Goal: Information Seeking & Learning: Learn about a topic

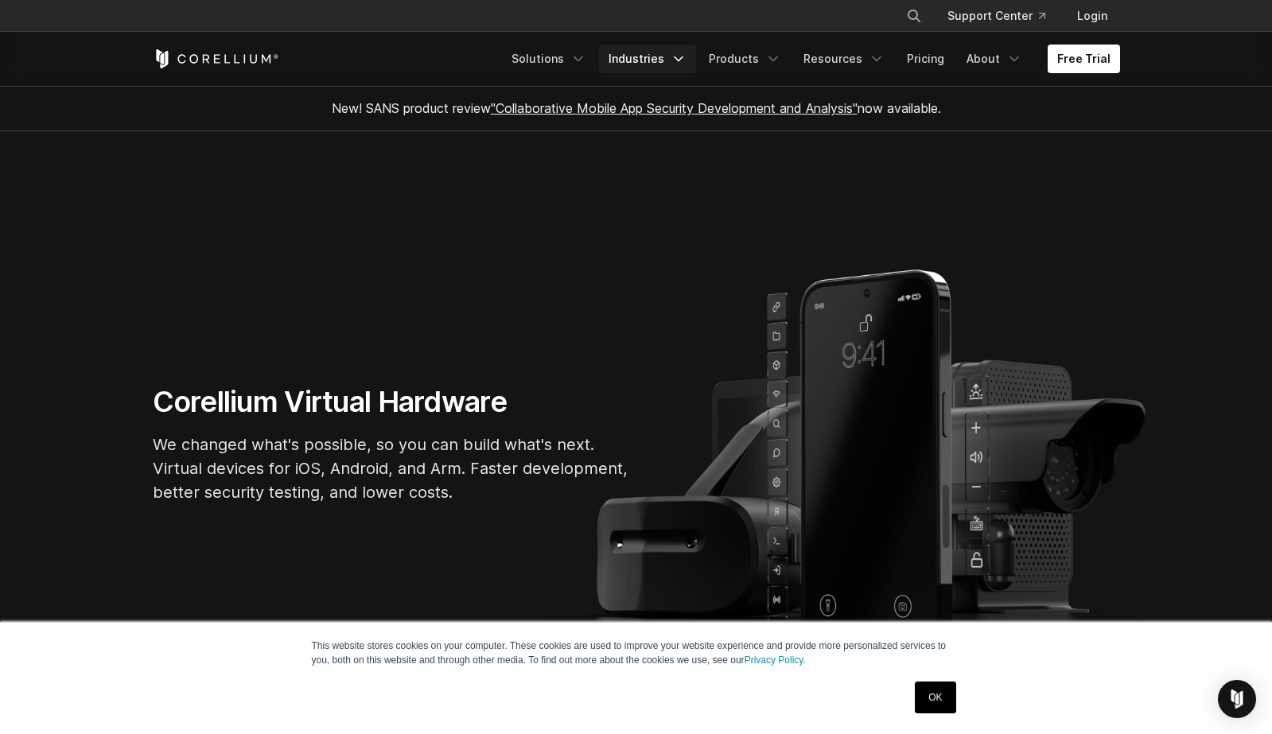
click at [661, 59] on link "Industries" at bounding box center [647, 59] width 97 height 29
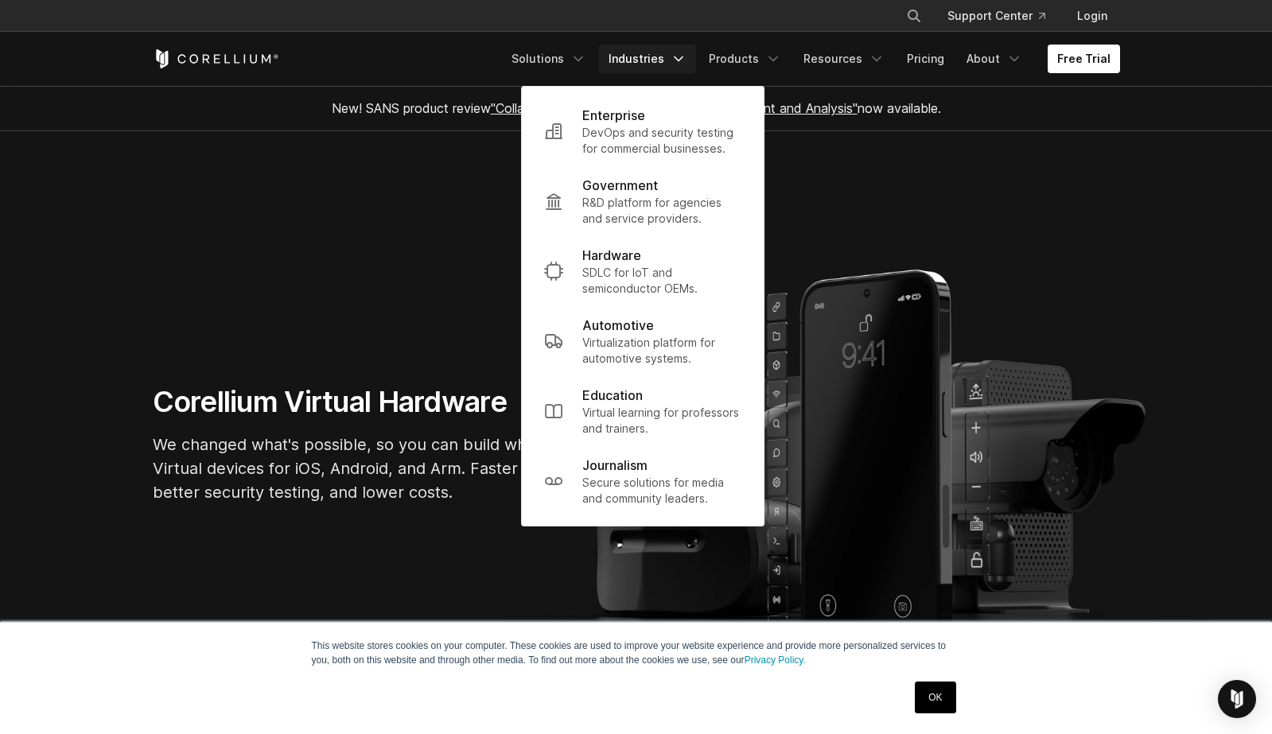
click at [661, 59] on link "Industries" at bounding box center [647, 59] width 97 height 29
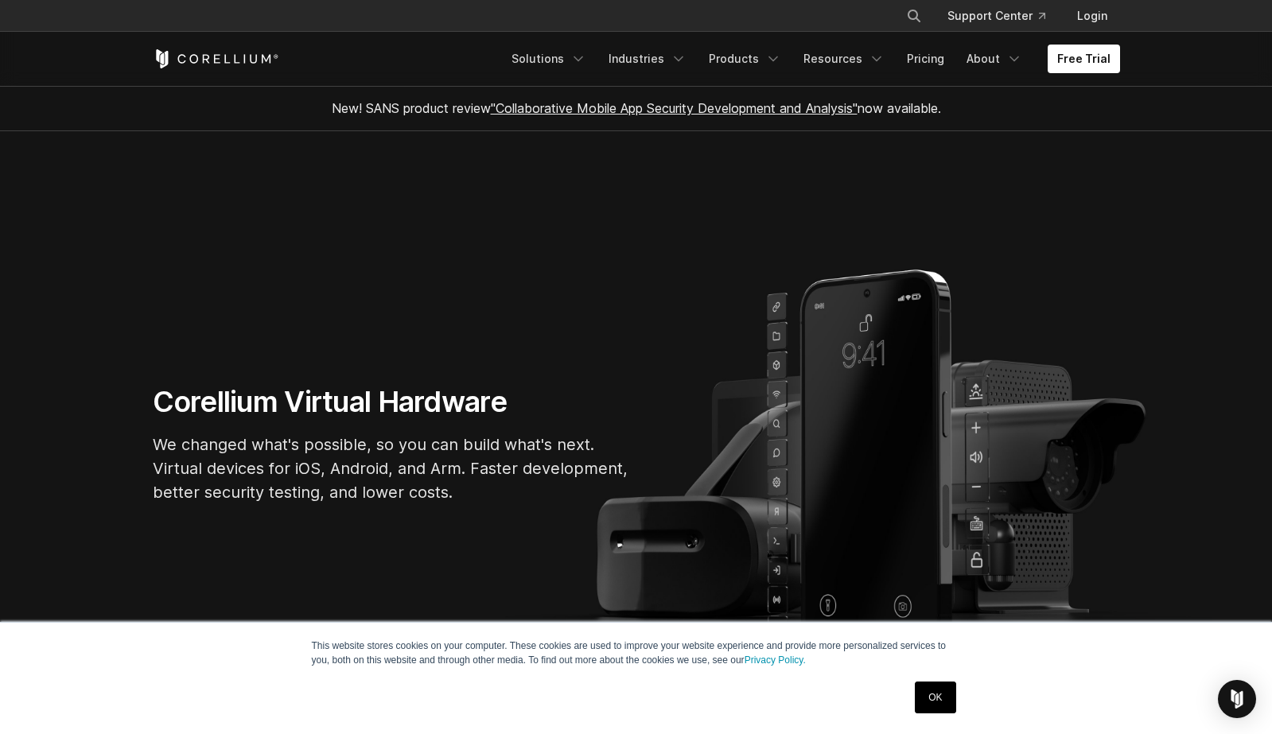
click at [929, 692] on link "OK" at bounding box center [935, 698] width 41 height 32
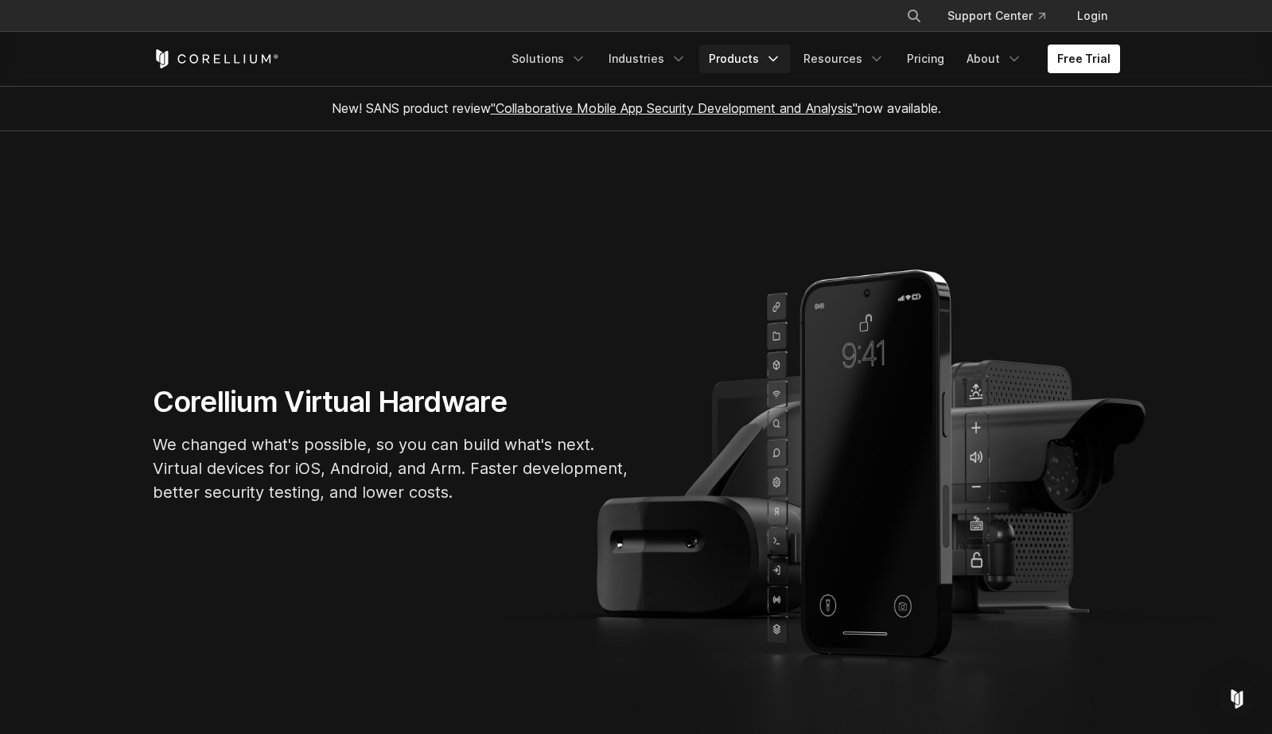
click at [736, 63] on link "Products" at bounding box center [745, 59] width 92 height 29
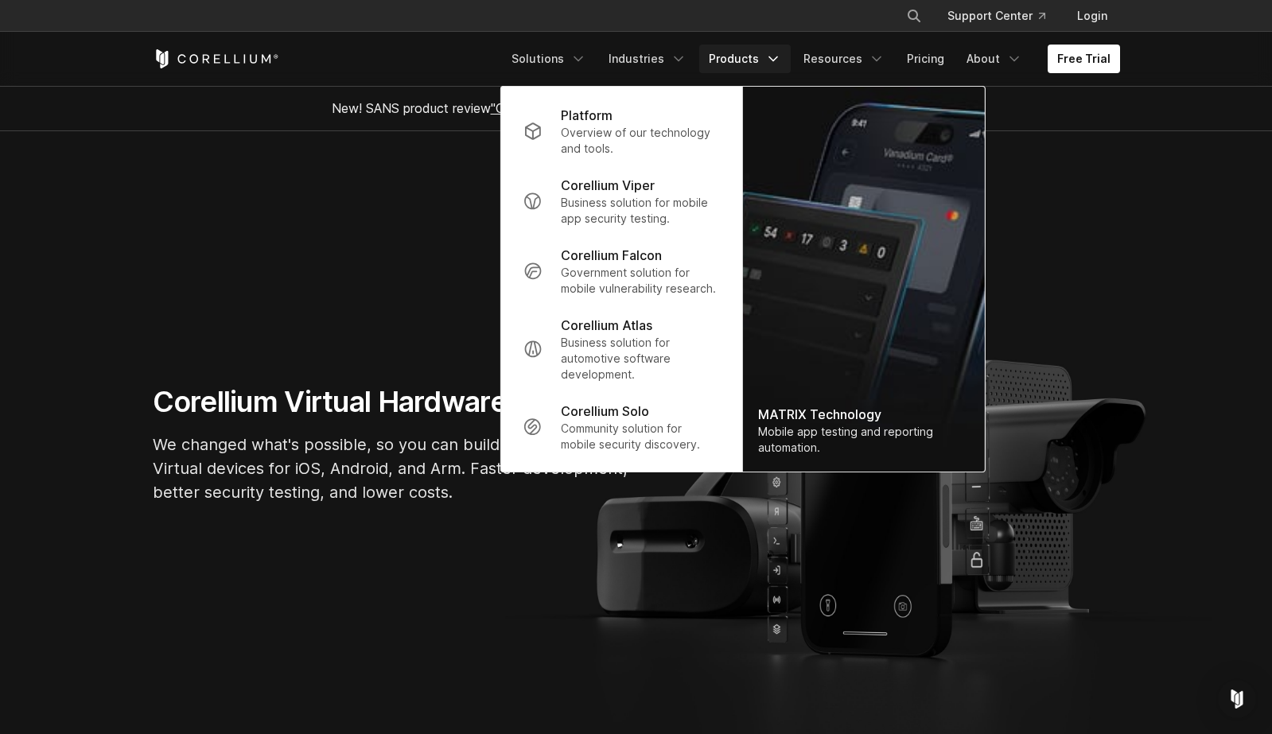
click at [736, 63] on link "Products" at bounding box center [745, 59] width 92 height 29
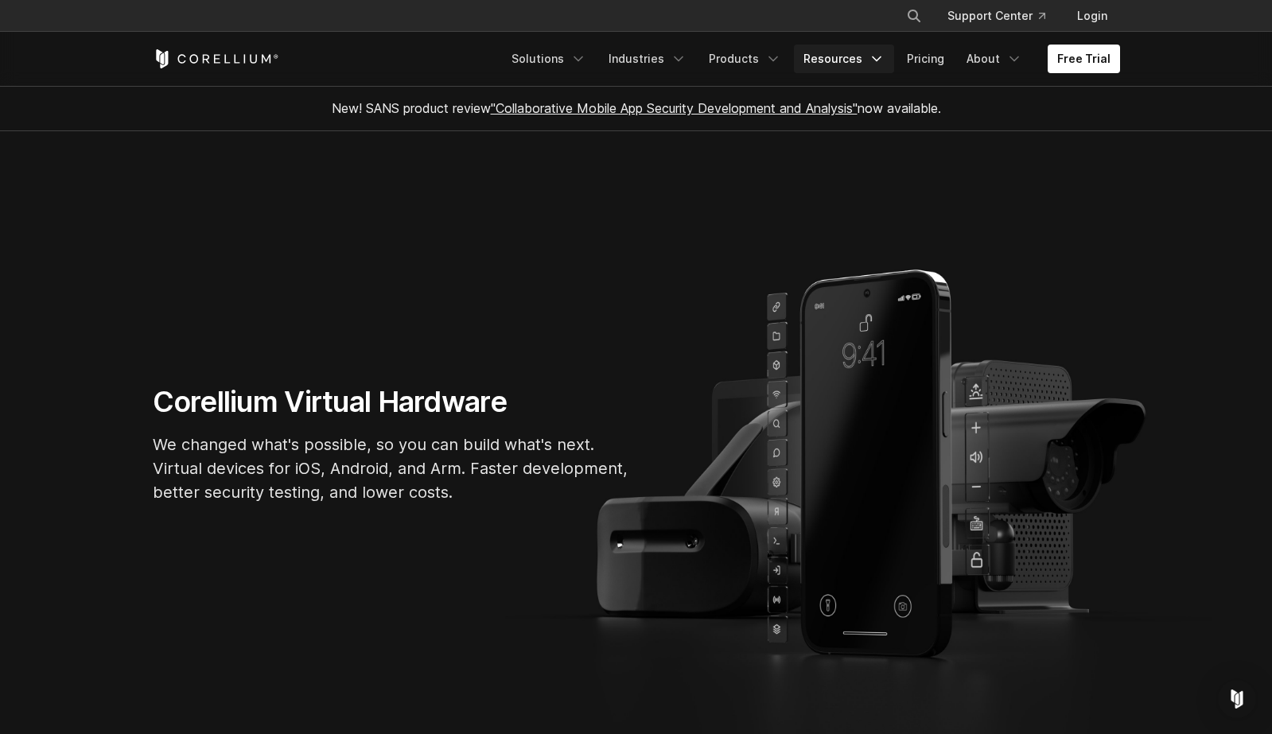
click at [882, 63] on icon "Navigation Menu" at bounding box center [877, 59] width 16 height 16
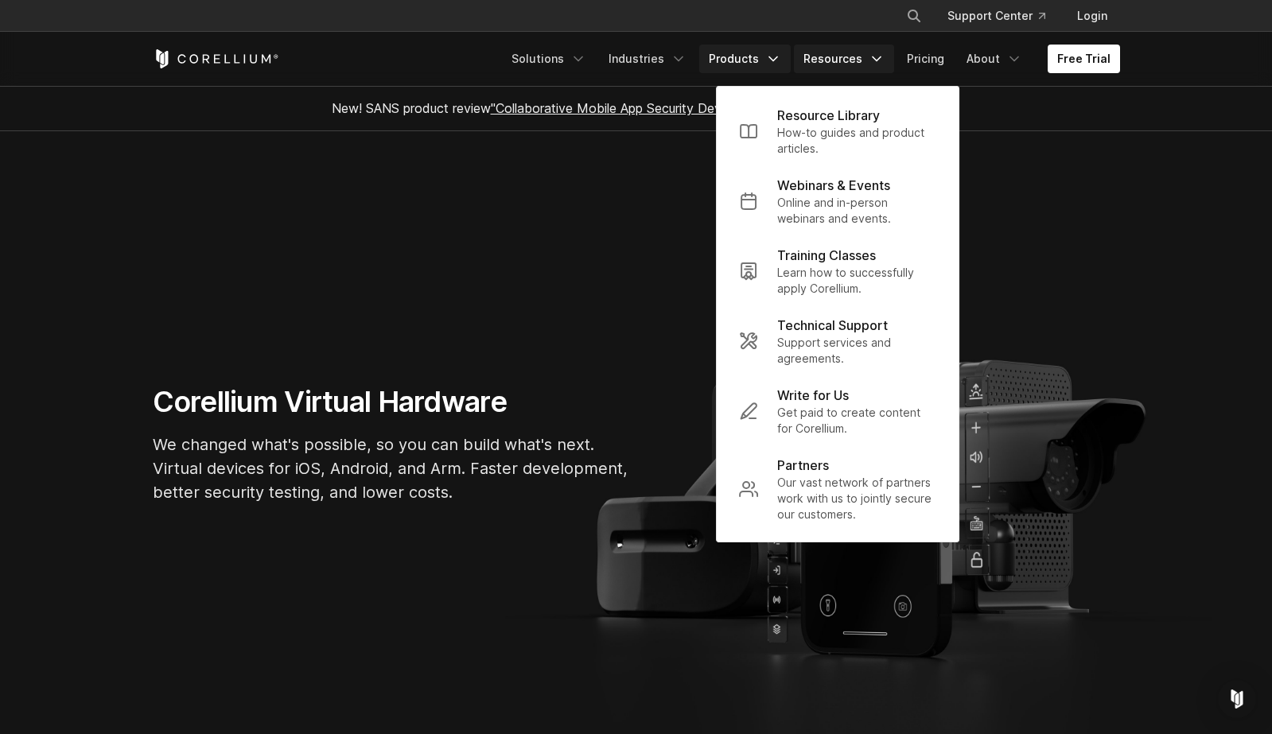
click at [736, 57] on link "Products" at bounding box center [745, 59] width 92 height 29
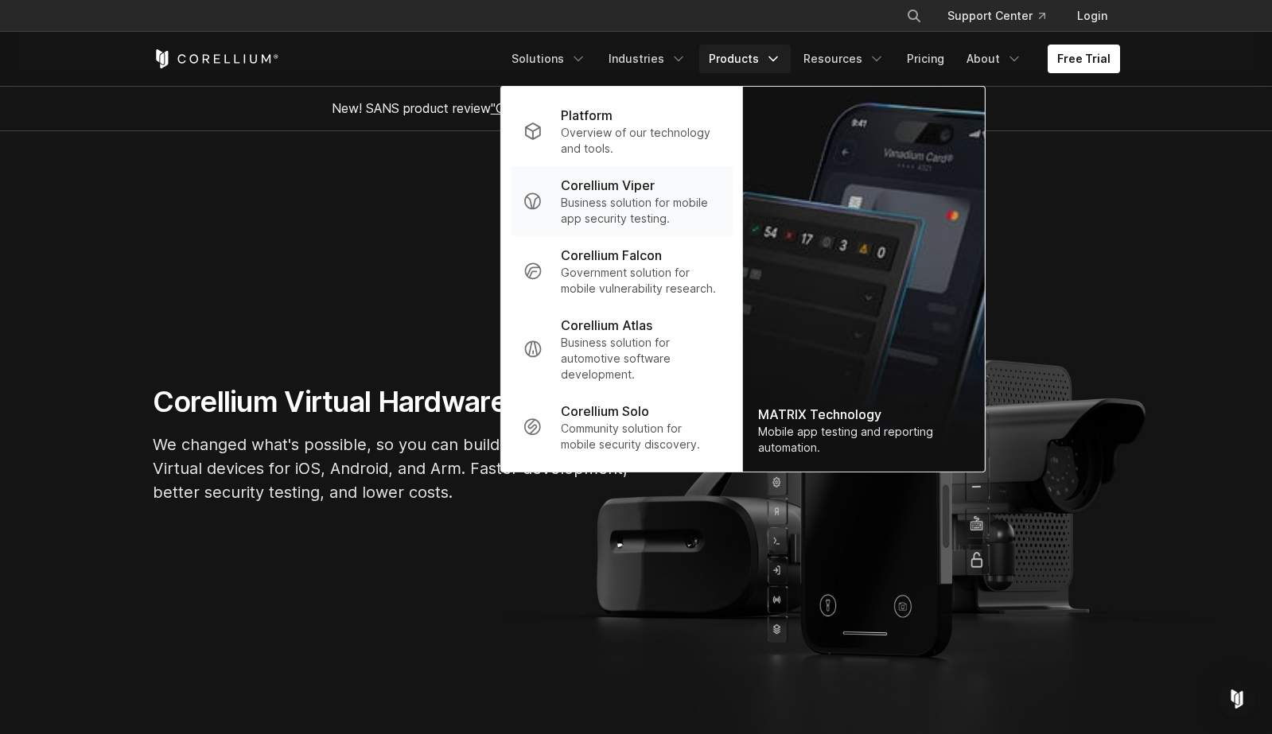
click at [656, 198] on p "Business solution for mobile app security testing." at bounding box center [640, 211] width 158 height 32
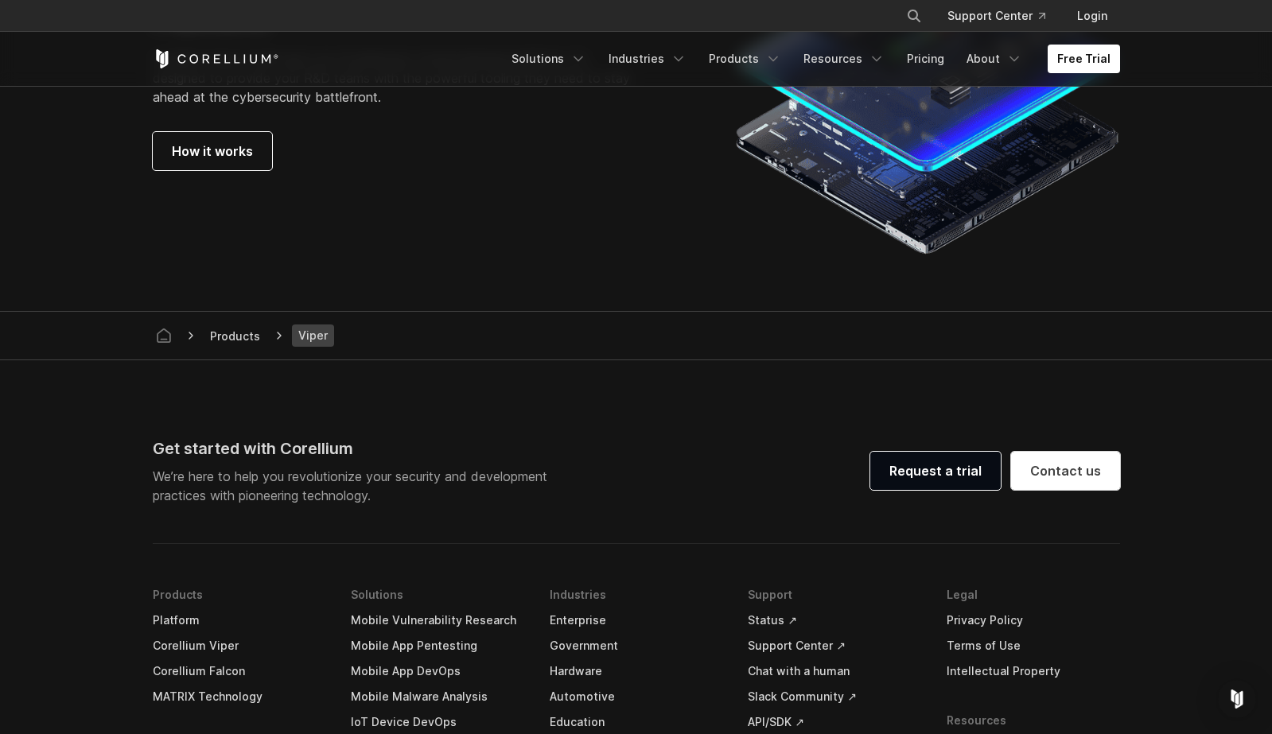
scroll to position [4703, 0]
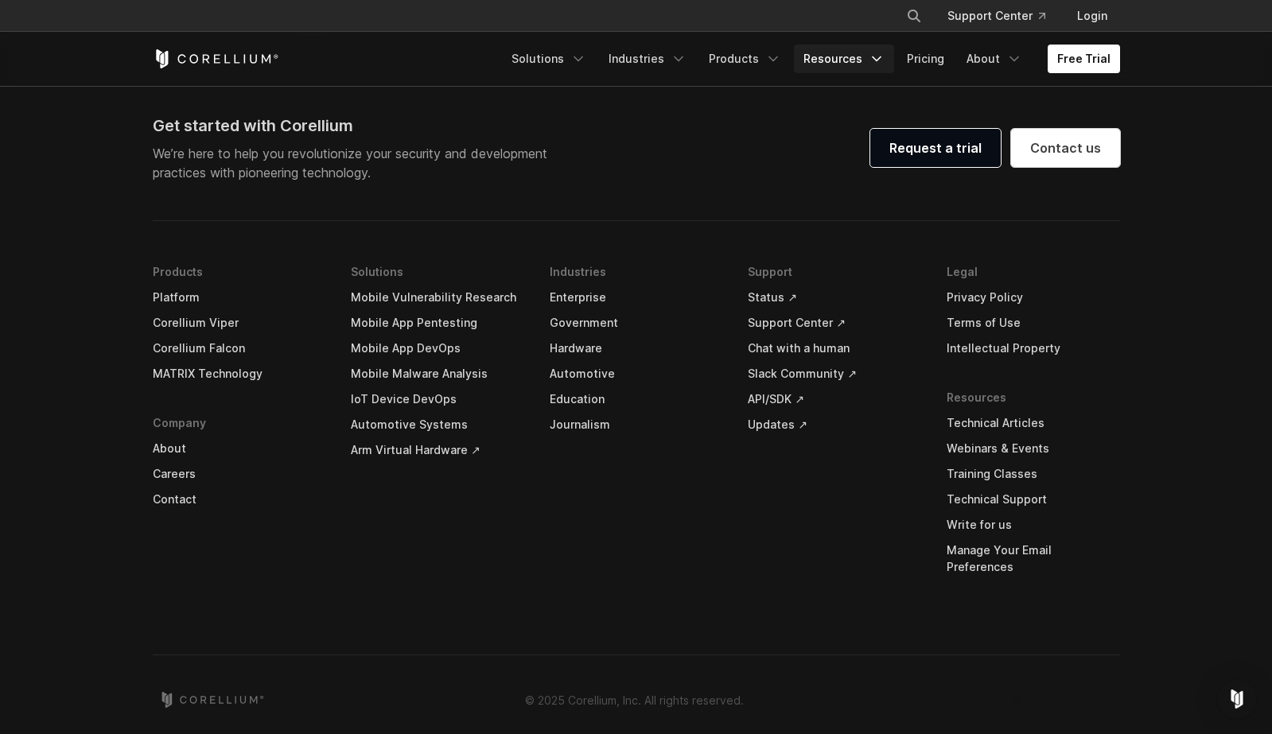
click at [870, 68] on link "Resources" at bounding box center [844, 59] width 100 height 29
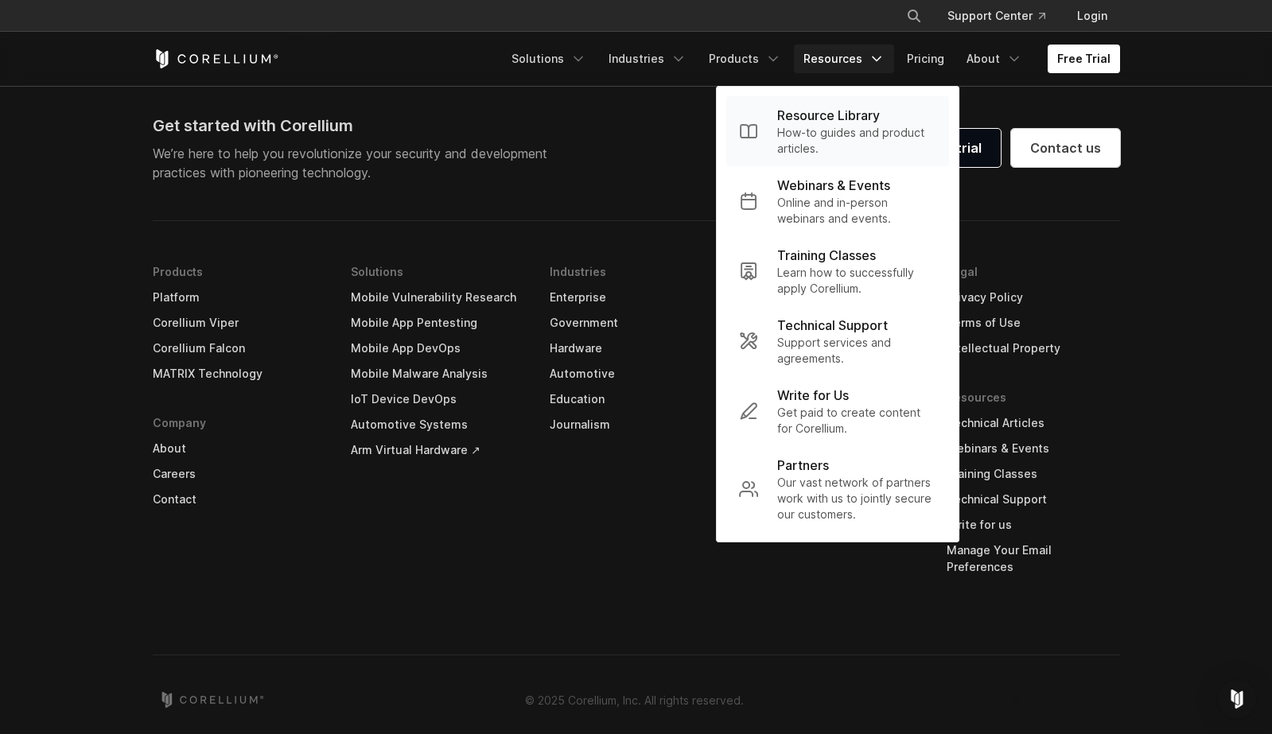
click at [851, 127] on p "How-to guides and product articles." at bounding box center [856, 141] width 159 height 32
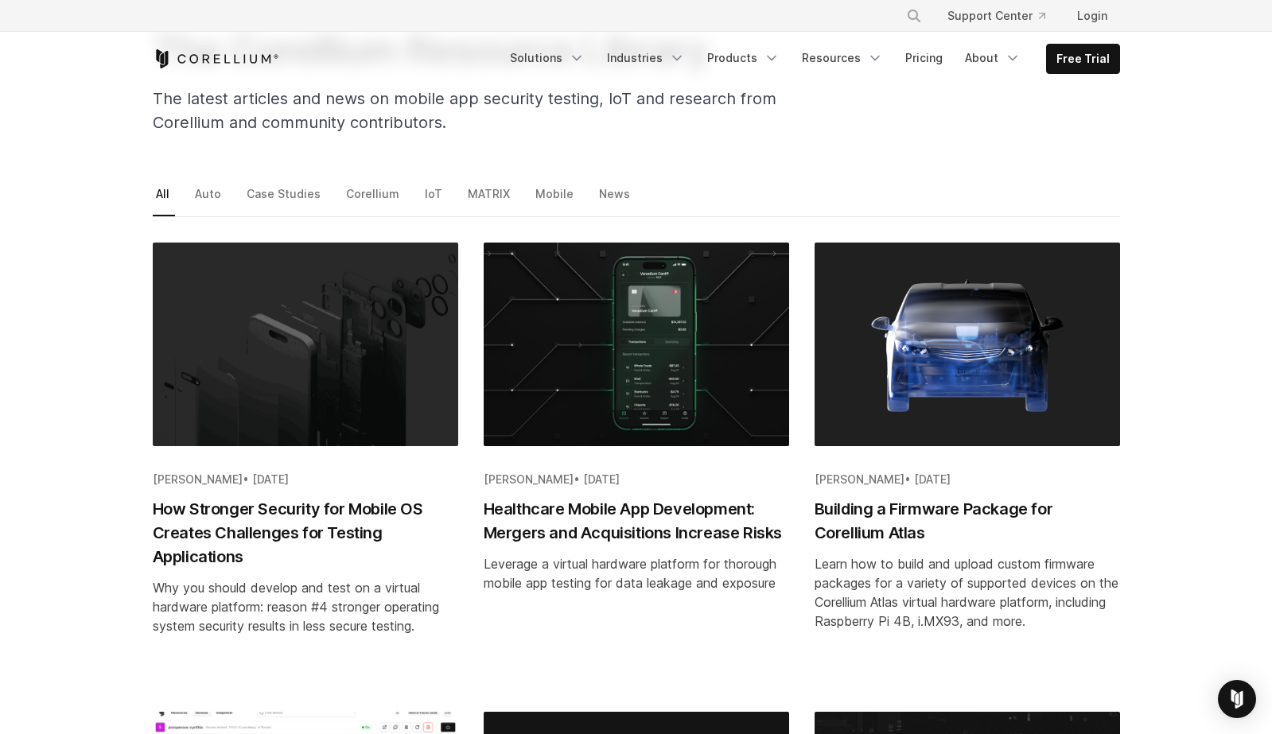
scroll to position [156, 0]
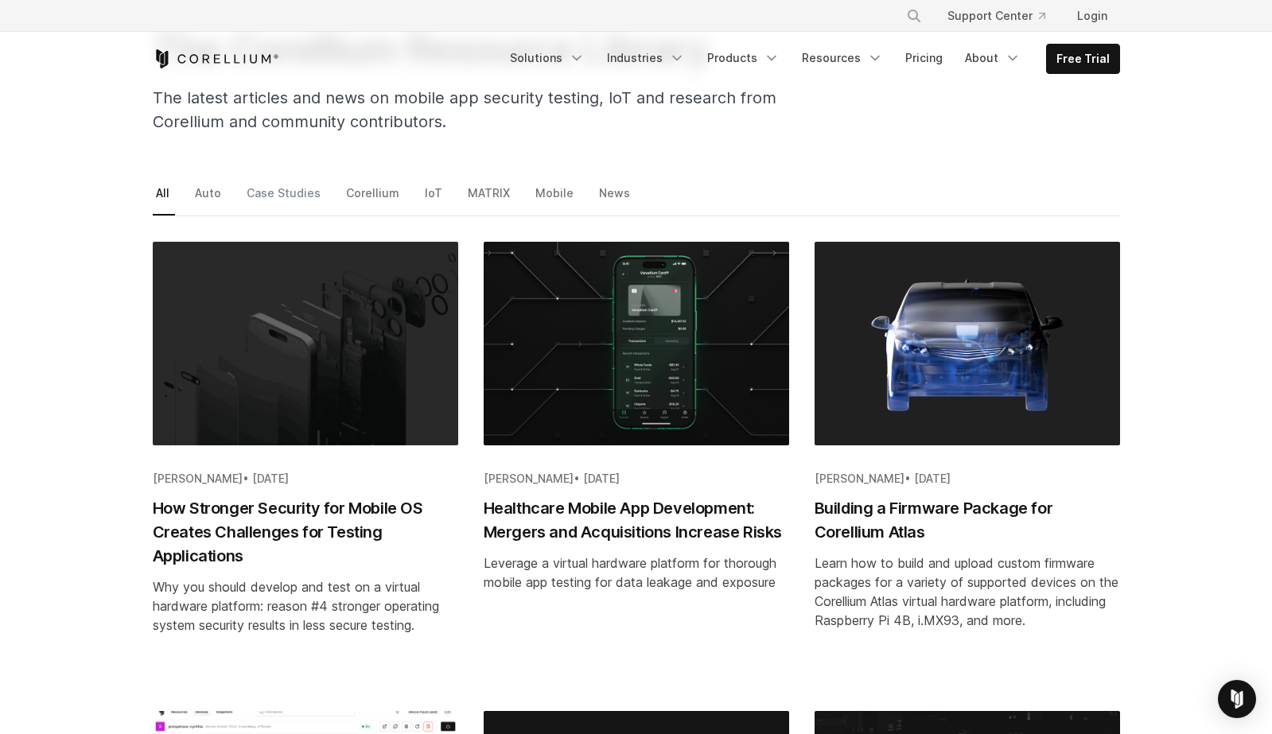
click at [289, 190] on link "Case Studies" at bounding box center [285, 198] width 83 height 33
